Goal: Task Accomplishment & Management: Manage account settings

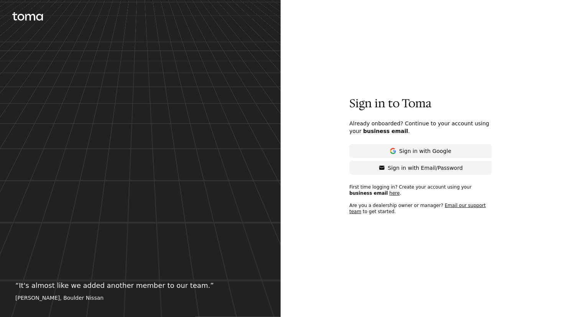
click at [32, 19] on icon at bounding box center [27, 16] width 31 height 8
drag, startPoint x: 361, startPoint y: 106, endPoint x: 442, endPoint y: 104, distance: 81.3
click at [442, 104] on p "Sign in to Toma" at bounding box center [420, 104] width 143 height 14
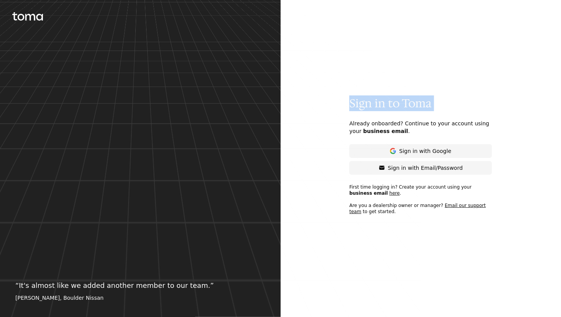
click at [442, 104] on p "Sign in to Toma" at bounding box center [420, 104] width 143 height 14
click at [437, 101] on p "Sign in to Toma" at bounding box center [420, 104] width 143 height 14
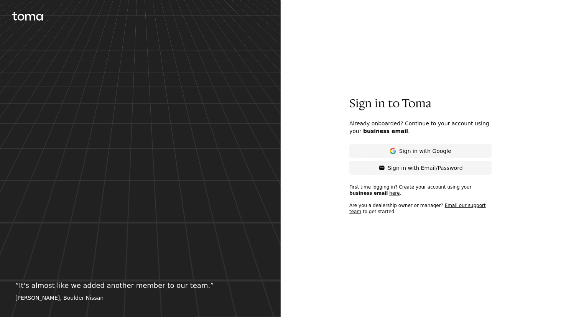
click at [391, 130] on p "Already onboarded? Continue to your account using your business email ." at bounding box center [420, 127] width 143 height 15
click at [388, 128] on p "Already onboarded? Continue to your account using your business email ." at bounding box center [420, 127] width 143 height 15
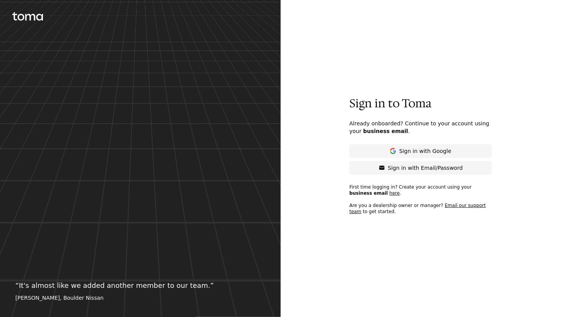
click at [388, 128] on p "Already onboarded? Continue to your account using your business email ." at bounding box center [420, 127] width 143 height 15
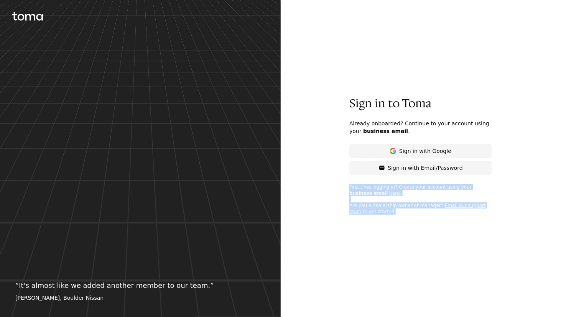
drag, startPoint x: 388, startPoint y: 213, endPoint x: 349, endPoint y: 192, distance: 44.4
click at [341, 186] on div "Sign in to Toma Already onboarded? Continue to your account using your business…" at bounding box center [421, 159] width 192 height 124
click at [385, 214] on p "First time logging in? Create your account using your business email here . Are…" at bounding box center [420, 202] width 143 height 37
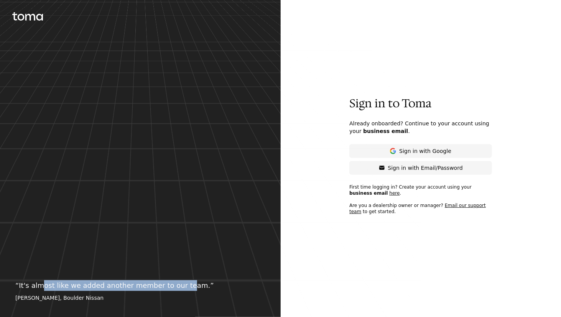
drag, startPoint x: 39, startPoint y: 287, endPoint x: 174, endPoint y: 291, distance: 135.0
click at [174, 291] on p "“ It's almost like we added another member to our team. ”" at bounding box center [140, 285] width 250 height 11
click at [176, 289] on p "“ It's almost like we added another member to our team. ”" at bounding box center [140, 285] width 250 height 11
drag, startPoint x: 176, startPoint y: 287, endPoint x: 23, endPoint y: 285, distance: 152.9
click at [23, 285] on p "“ It's almost like we added another member to our team. ”" at bounding box center [140, 285] width 250 height 11
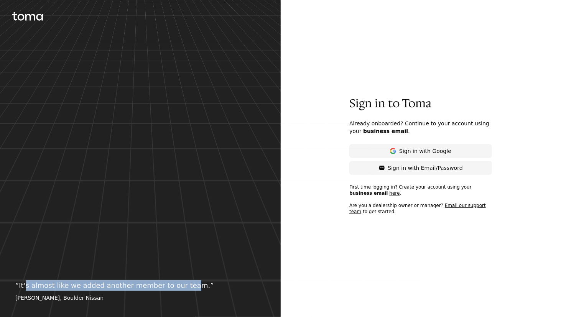
click at [104, 286] on p "“ It's almost like we added another member to our team. ”" at bounding box center [140, 285] width 250 height 11
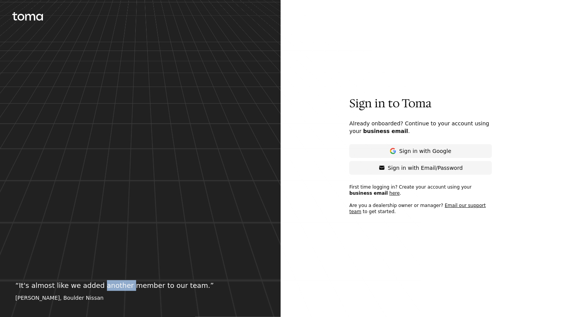
click at [104, 286] on p "“ It's almost like we added another member to our team. ”" at bounding box center [140, 285] width 250 height 11
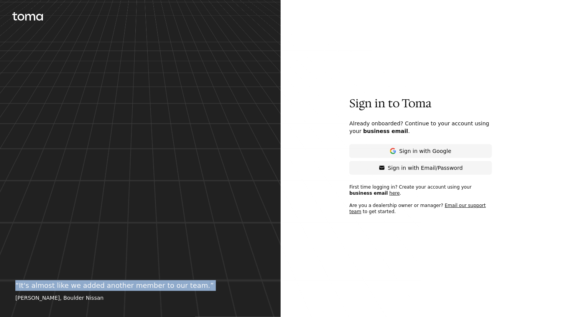
click at [104, 286] on p "“ It's almost like we added another member to our team. ”" at bounding box center [140, 285] width 250 height 11
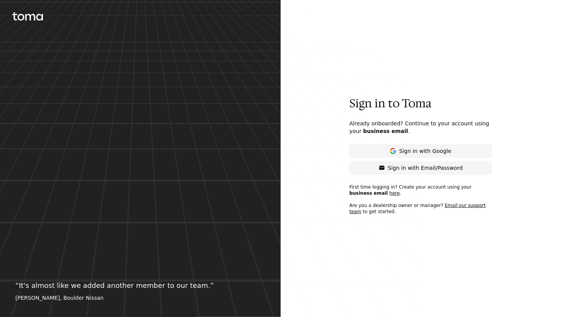
click at [386, 103] on p "Sign in to Toma" at bounding box center [420, 104] width 143 height 14
click at [385, 103] on p "Sign in to Toma" at bounding box center [420, 104] width 143 height 14
click at [386, 103] on p "Sign in to Toma" at bounding box center [420, 104] width 143 height 14
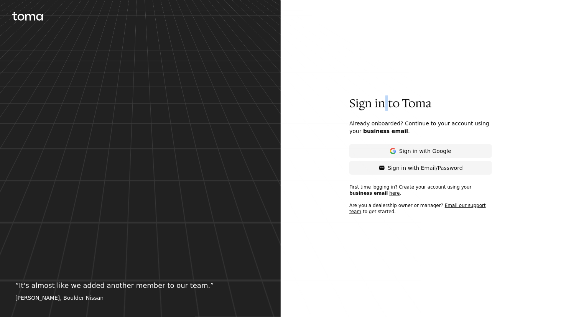
click at [386, 103] on p "Sign in to Toma" at bounding box center [420, 104] width 143 height 14
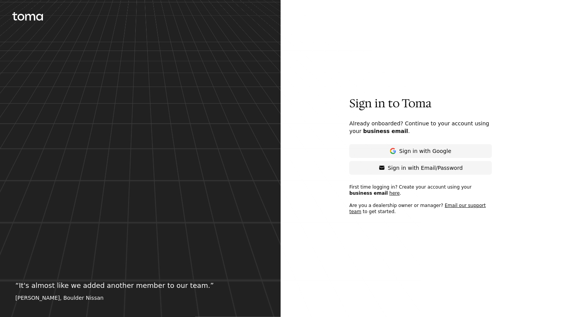
click at [396, 146] on button "Sign in with Google" at bounding box center [420, 151] width 143 height 14
click at [391, 151] on button "Sign in with Google" at bounding box center [420, 151] width 143 height 14
